Goal: Complete application form: Complete application form

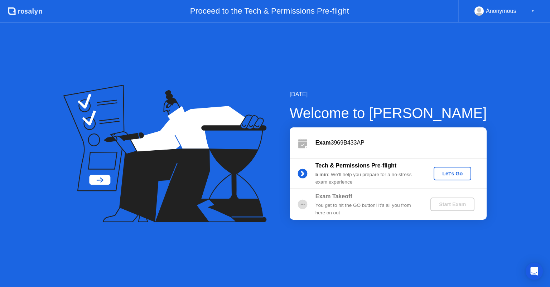
click at [301, 206] on circle at bounding box center [302, 205] width 10 height 10
click at [448, 174] on div "Let's Go" at bounding box center [452, 174] width 32 height 6
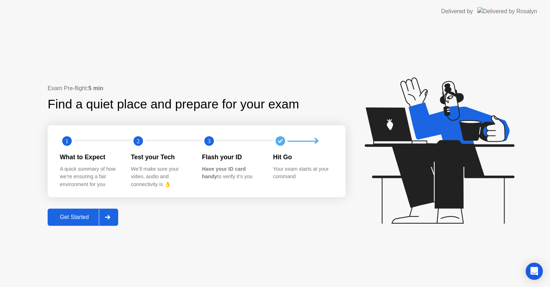
click at [87, 224] on button "Get Started" at bounding box center [83, 217] width 70 height 17
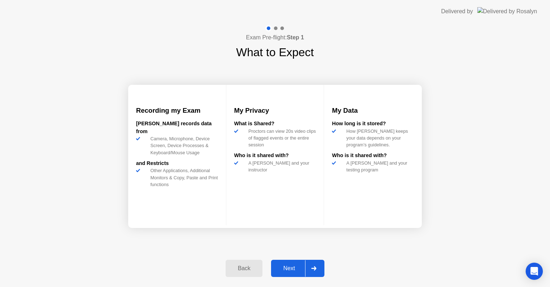
click at [313, 270] on icon at bounding box center [313, 268] width 5 height 4
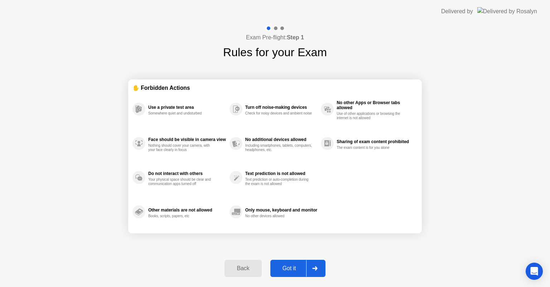
click at [309, 270] on div at bounding box center [314, 268] width 17 height 16
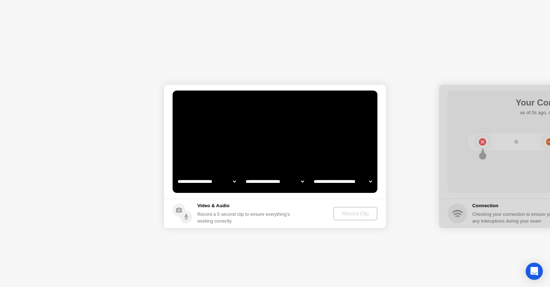
select select "**********"
select select "*******"
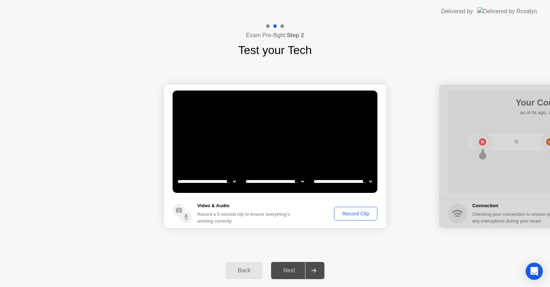
click at [289, 269] on div "Next" at bounding box center [289, 270] width 32 height 6
click at [360, 215] on div "Record Clip" at bounding box center [355, 214] width 38 height 6
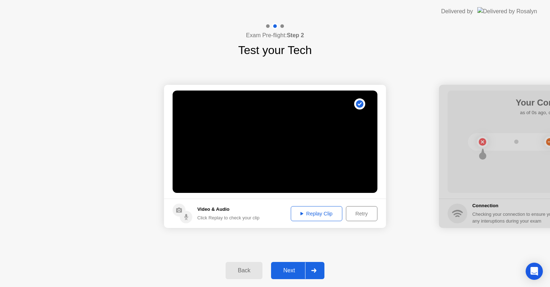
click at [300, 267] on div "Next" at bounding box center [289, 270] width 32 height 6
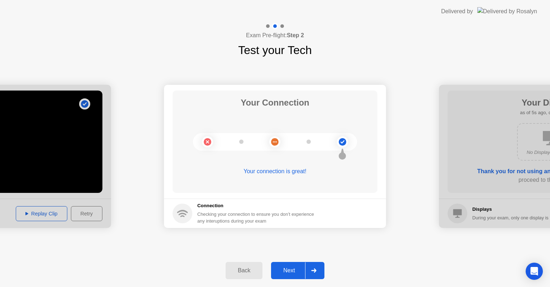
click at [305, 266] on div at bounding box center [313, 270] width 17 height 16
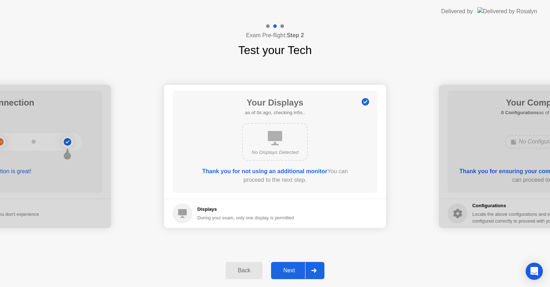
click at [305, 268] on div at bounding box center [313, 270] width 17 height 16
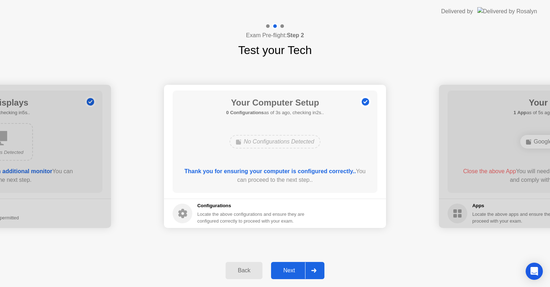
click at [305, 268] on div at bounding box center [313, 270] width 17 height 16
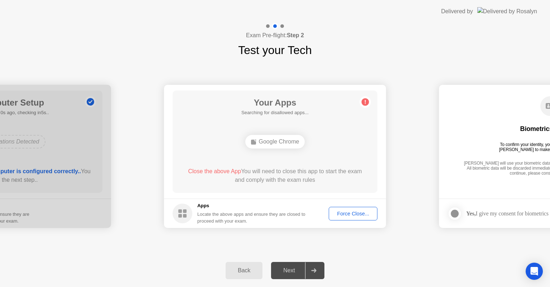
click at [353, 213] on div "Force Close..." at bounding box center [353, 214] width 44 height 6
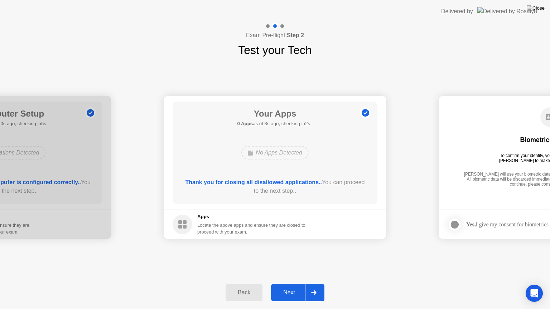
click at [290, 287] on div "Next" at bounding box center [289, 292] width 32 height 6
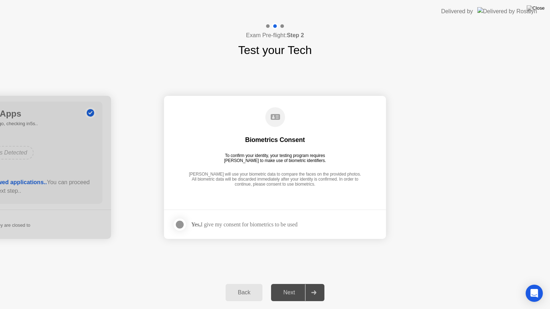
click at [290, 287] on div "Next" at bounding box center [289, 292] width 32 height 6
click at [276, 219] on div "Yes, I give my consent for biometrics to be used" at bounding box center [234, 225] width 125 height 14
click at [185, 226] on label at bounding box center [181, 225] width 19 height 14
click at [290, 287] on div "Next" at bounding box center [289, 292] width 32 height 6
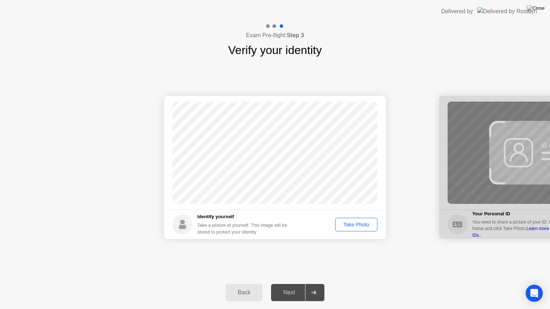
click at [362, 224] on div "Take Photo" at bounding box center [355, 225] width 37 height 6
click at [303, 287] on div "Next" at bounding box center [289, 292] width 32 height 6
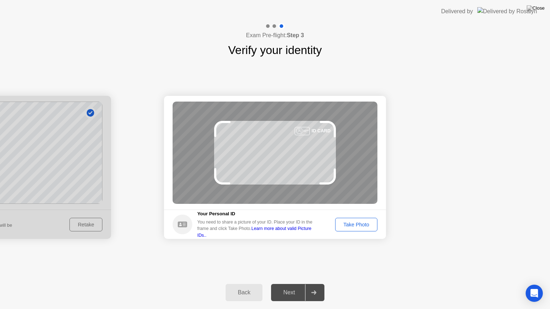
click at [361, 228] on div "Take Photo" at bounding box center [355, 225] width 37 height 6
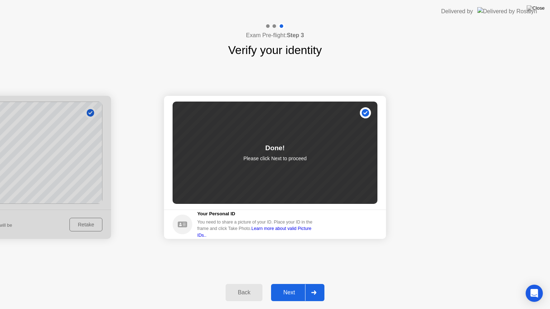
click at [300, 287] on div "Next" at bounding box center [289, 292] width 32 height 6
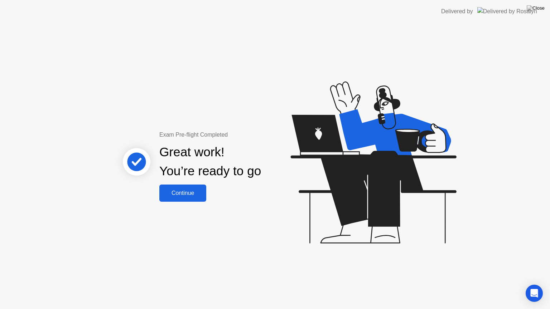
click at [193, 190] on div "Continue" at bounding box center [182, 193] width 43 height 6
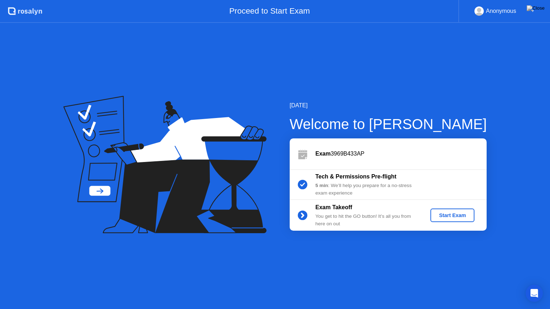
click at [447, 215] on div "Start Exam" at bounding box center [452, 216] width 38 height 6
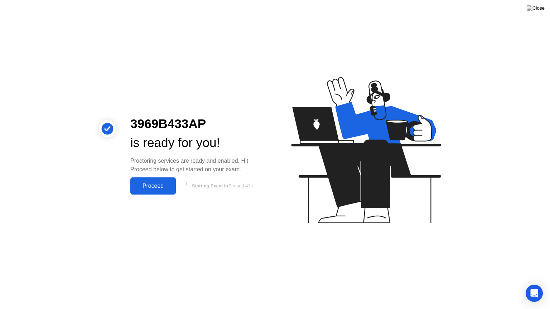
click at [166, 189] on div "Proceed" at bounding box center [152, 186] width 41 height 6
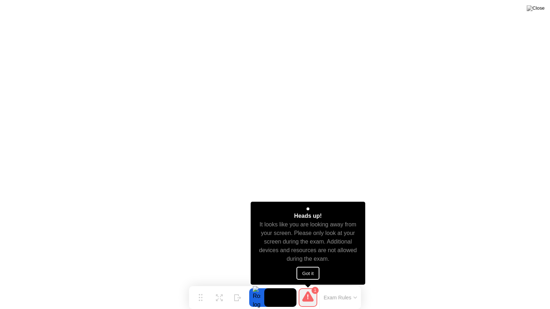
click at [308, 274] on button "Got it" at bounding box center [307, 273] width 23 height 13
